Goal: Transaction & Acquisition: Purchase product/service

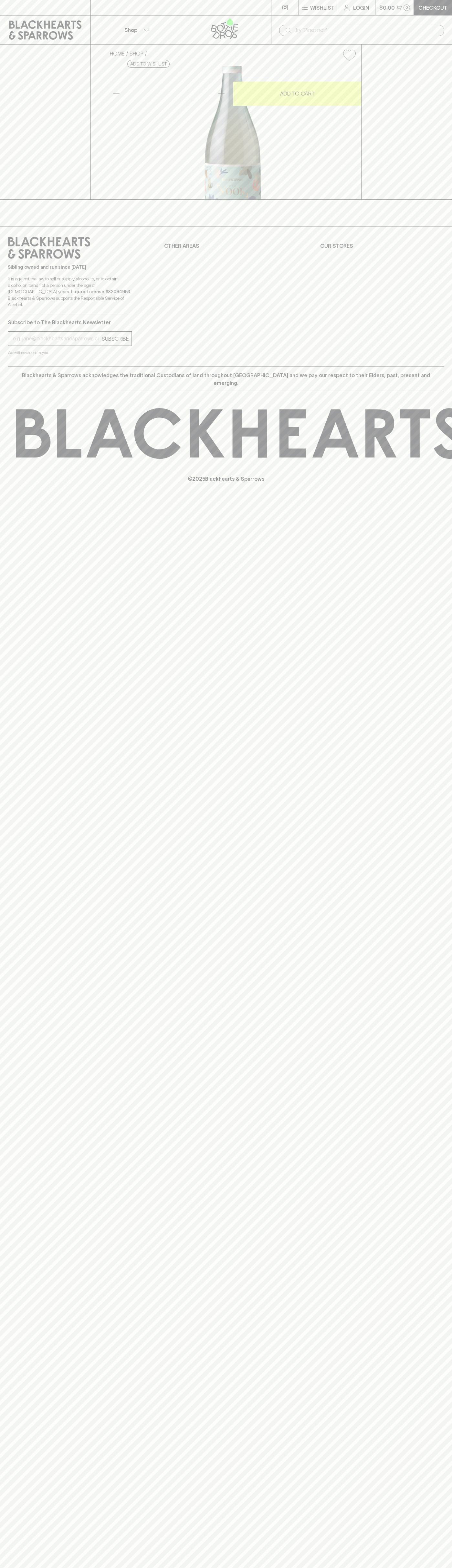
click at [379, 25] on div "​" at bounding box center [361, 30] width 165 height 12
click at [444, 753] on div "⠀ ⠀ Wishlist Login $0.00 0 Checkout Shop ​ HOME SHOP Buller the Nook Pinot Grig…" at bounding box center [226, 784] width 452 height 1568
click at [345, 1567] on html "⠀ ⠀ Wishlist Login $0.00 0 Checkout Shop ​ HOME SHOP Buller the Nook Pinot Grig…" at bounding box center [226, 784] width 452 height 1568
click at [7, 483] on p "© 2025 Blackhearts & Sparrows" at bounding box center [226, 471] width 452 height 24
